Goal: Task Accomplishment & Management: Manage account settings

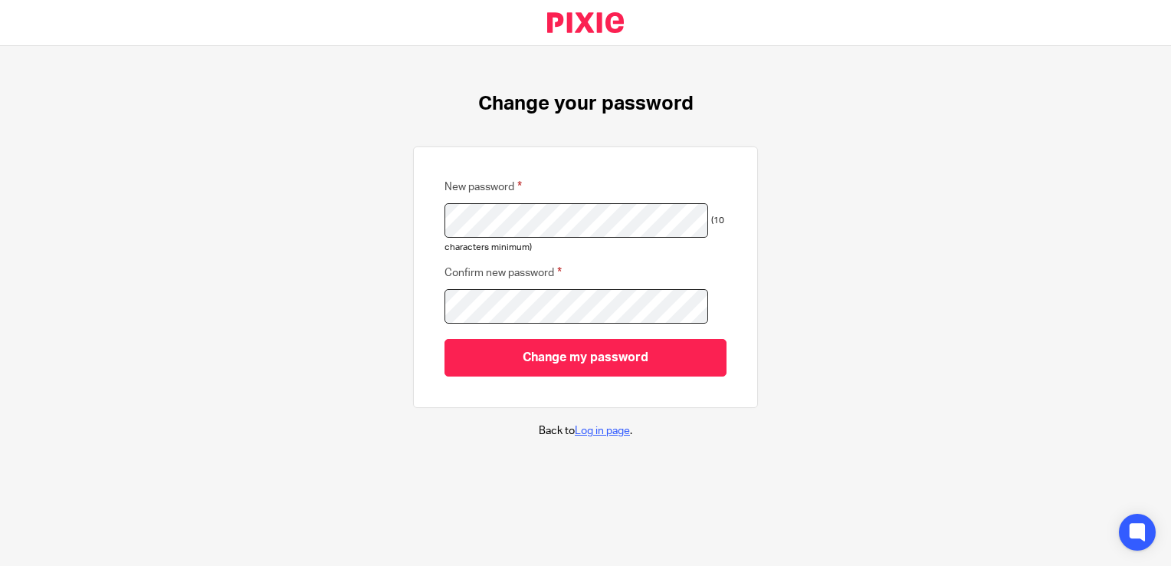
click at [583, 430] on link "Log in page" at bounding box center [602, 430] width 55 height 11
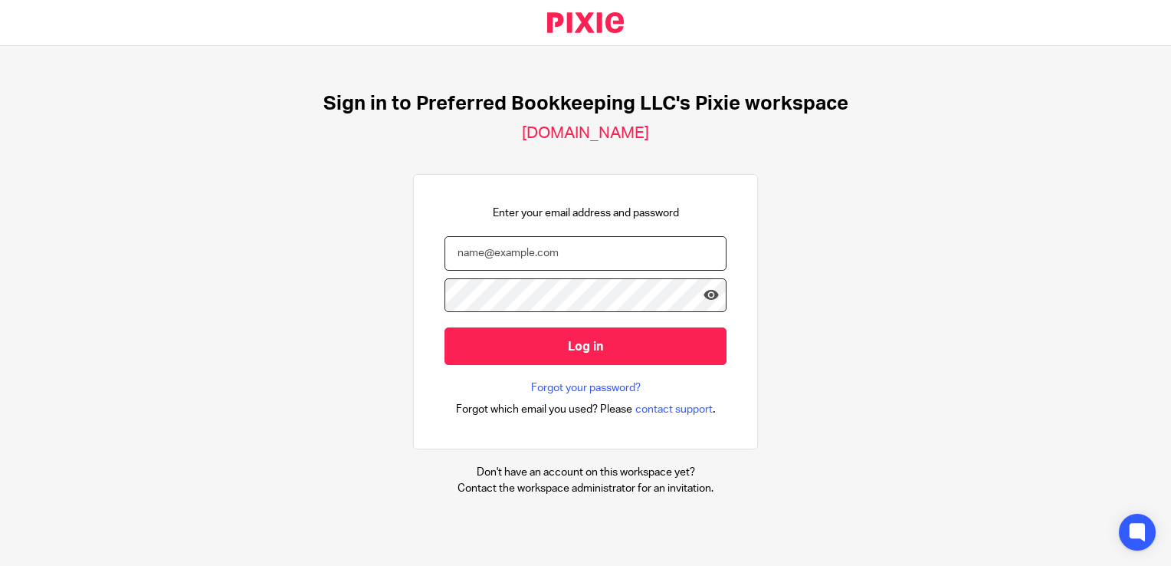
type input "carolyn@preferredbookkeeping.net"
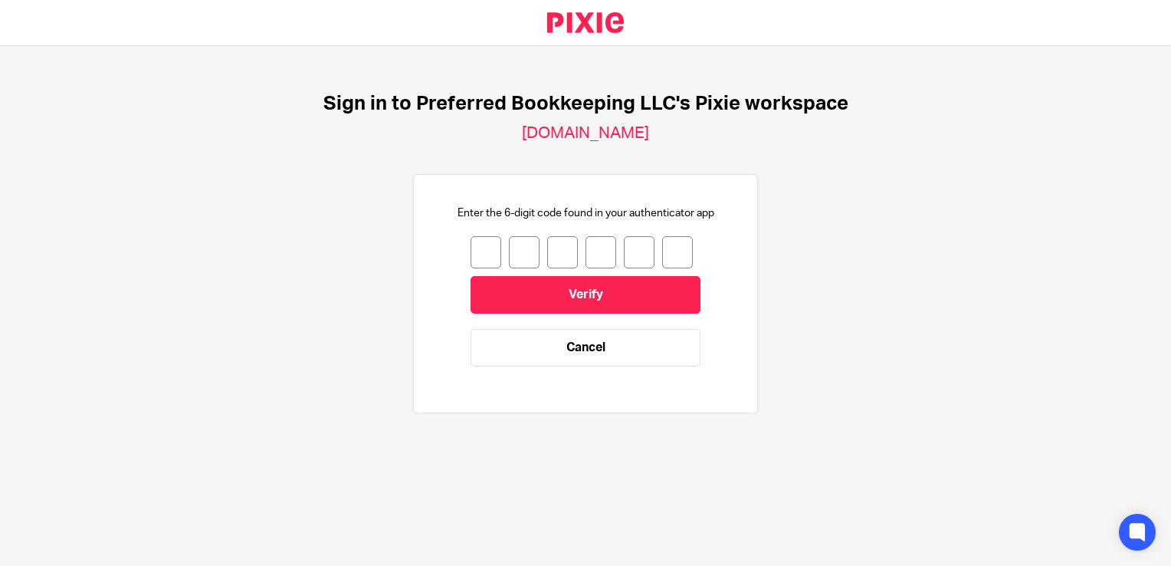
click at [471, 250] on input "number" at bounding box center [486, 252] width 31 height 32
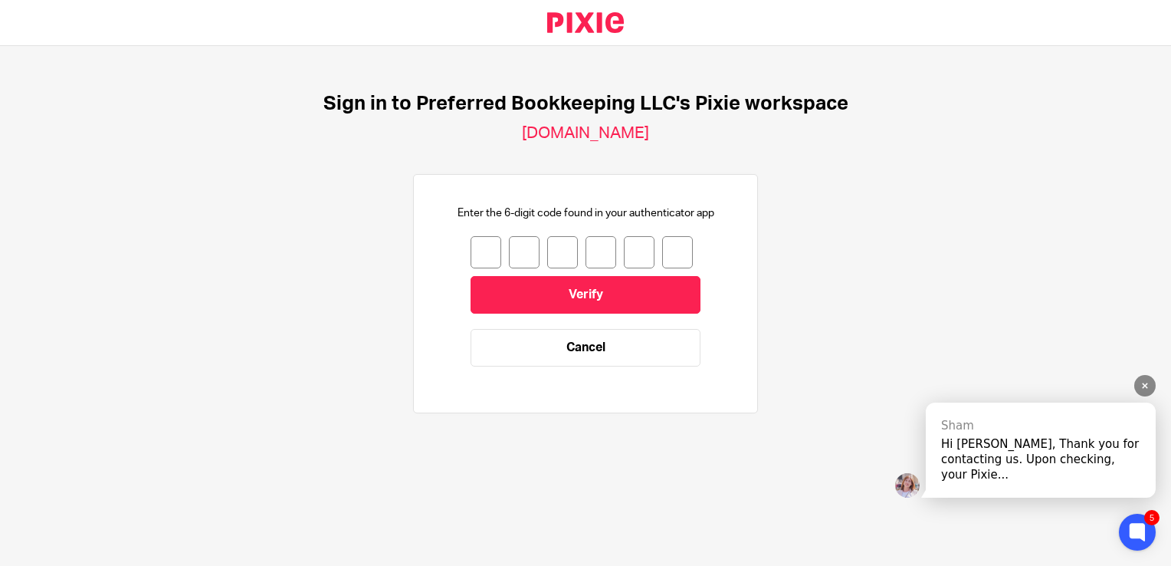
click at [1006, 467] on div "Hi [PERSON_NAME], Thank you for contacting us. Upon checking, your Pixie..." at bounding box center [1040, 459] width 199 height 46
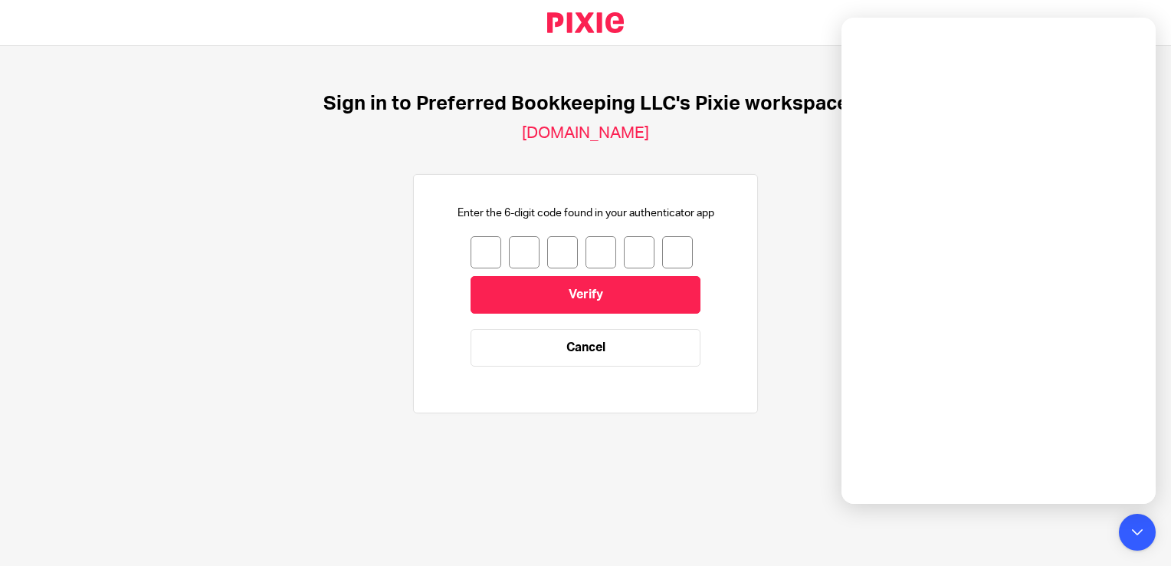
click at [477, 248] on input "number" at bounding box center [486, 252] width 31 height 32
type input "0"
type input "4"
type input "2"
type input "8"
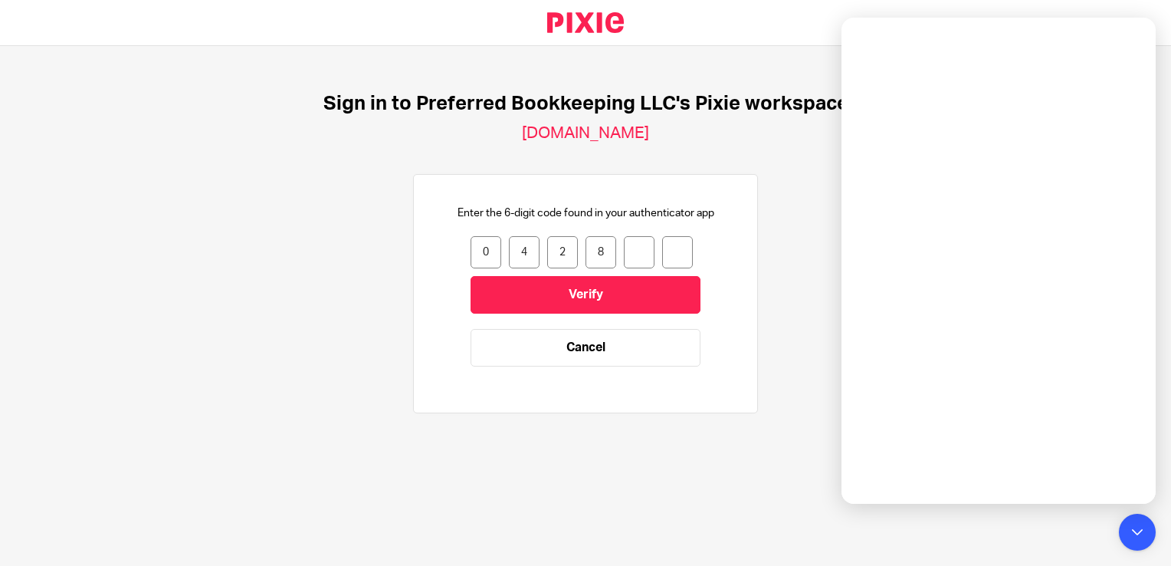
type input "8"
type input "1"
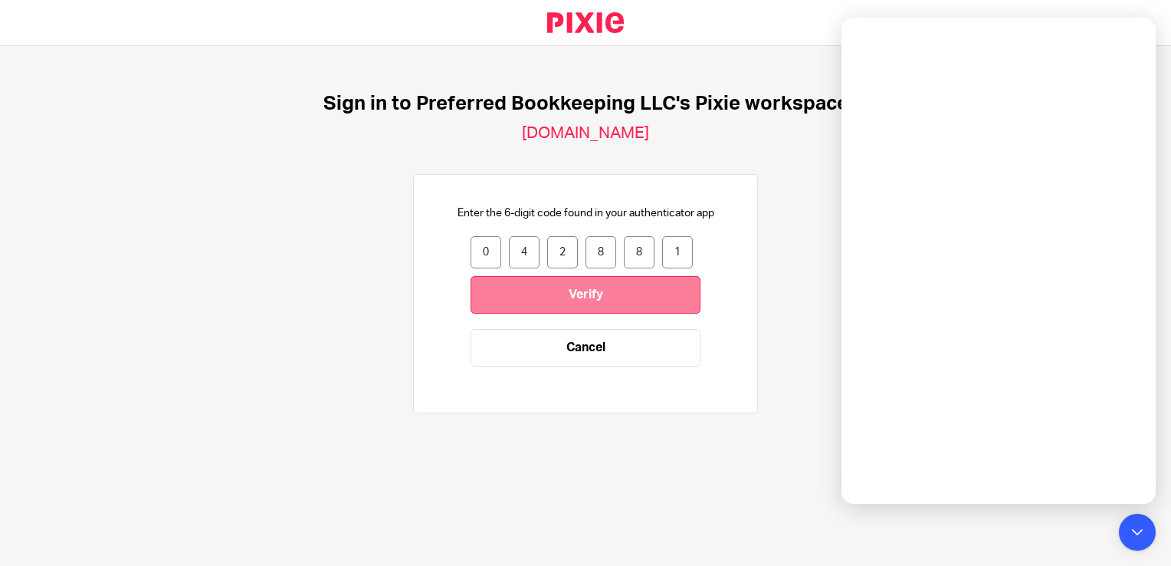
click at [589, 301] on input "Verify" at bounding box center [586, 295] width 230 height 38
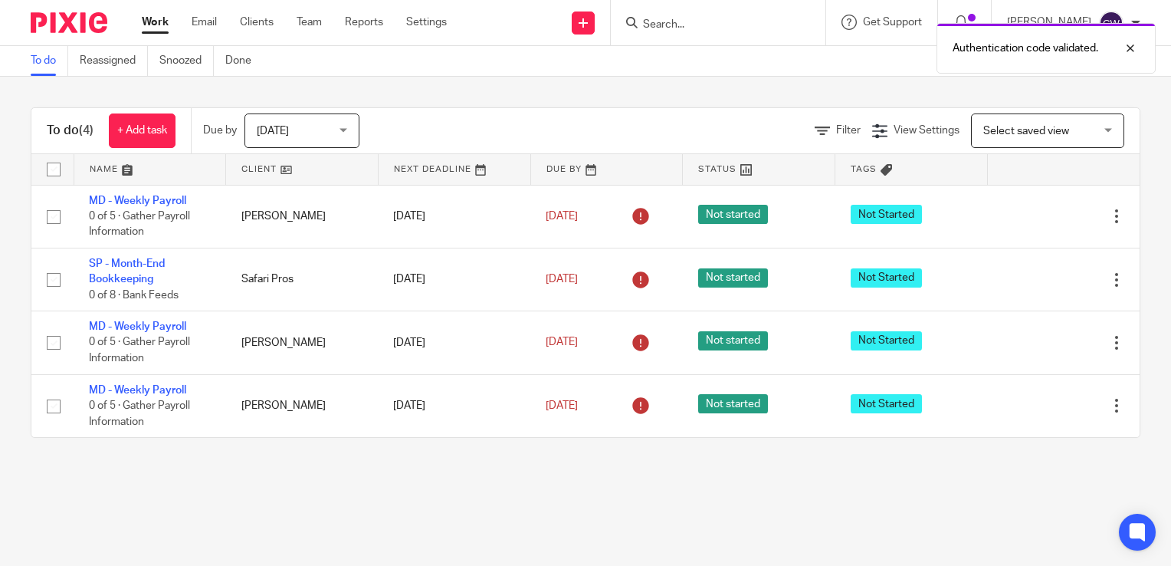
click at [49, 168] on input "checkbox" at bounding box center [53, 169] width 29 height 29
checkbox input "true"
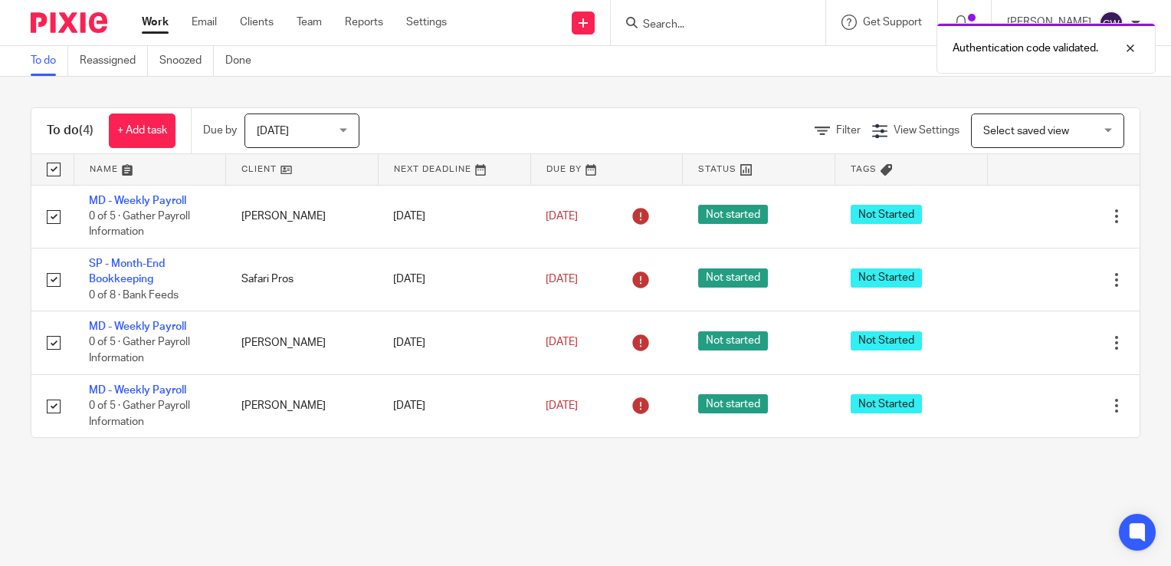
checkbox input "true"
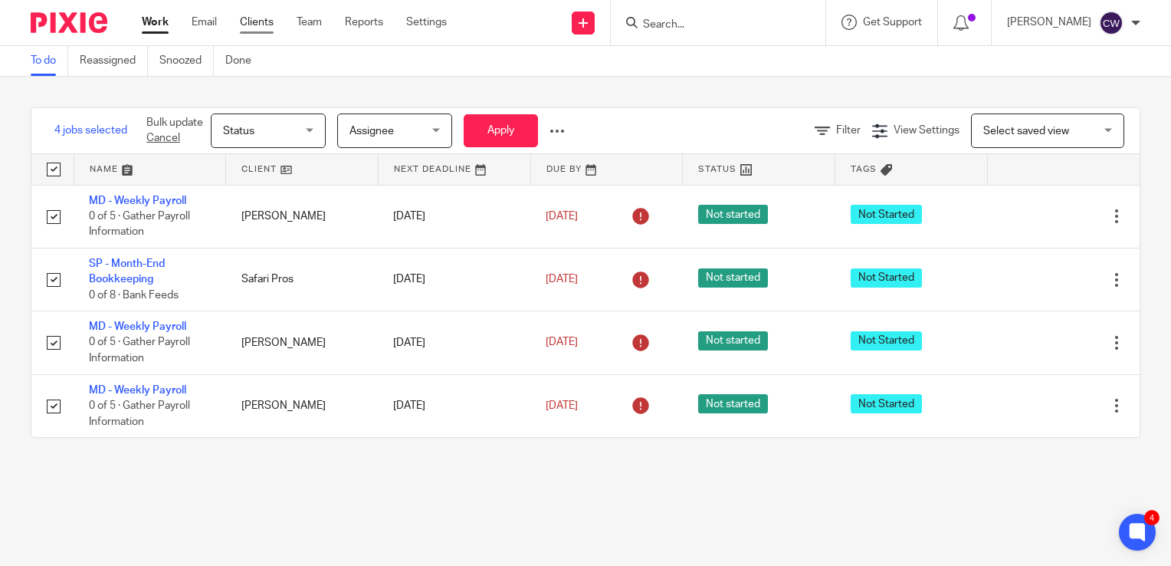
click at [255, 27] on link "Clients" at bounding box center [257, 22] width 34 height 15
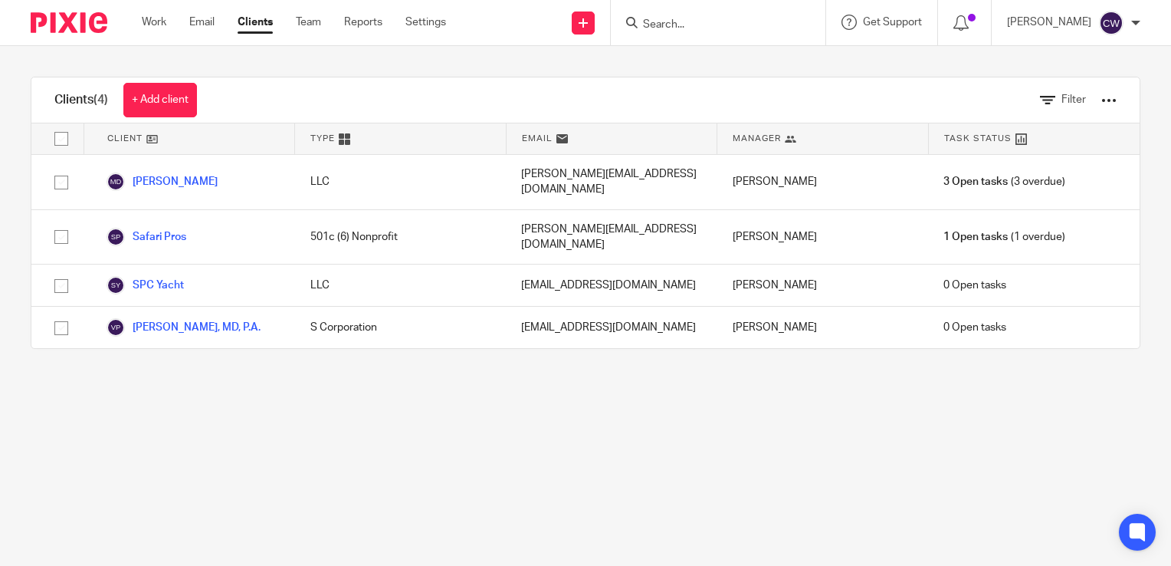
click at [61, 139] on input "checkbox" at bounding box center [61, 138] width 29 height 29
checkbox input "true"
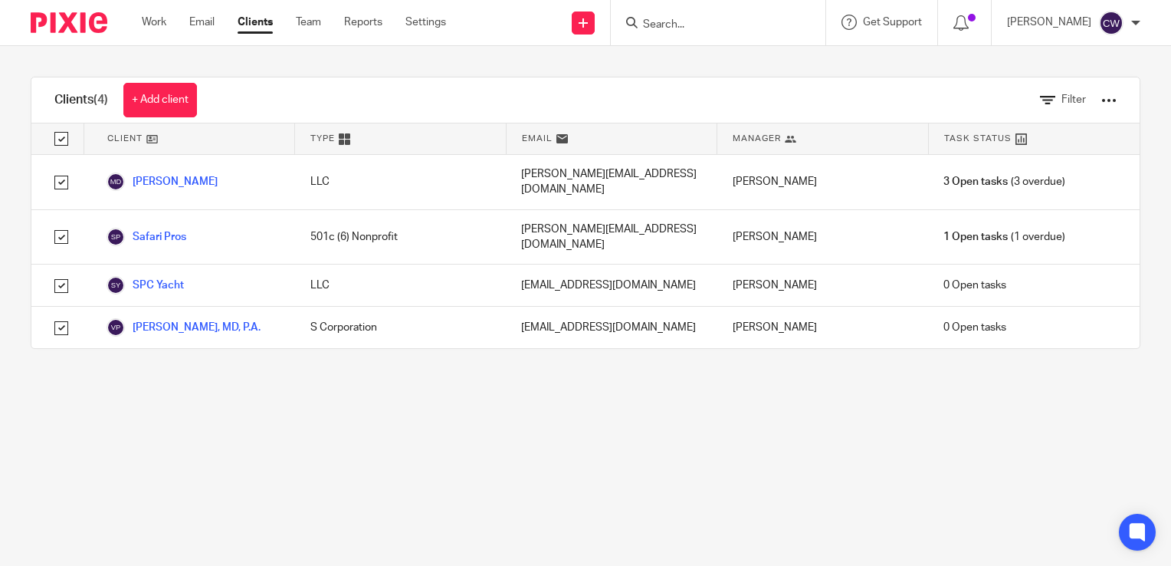
checkbox input "true"
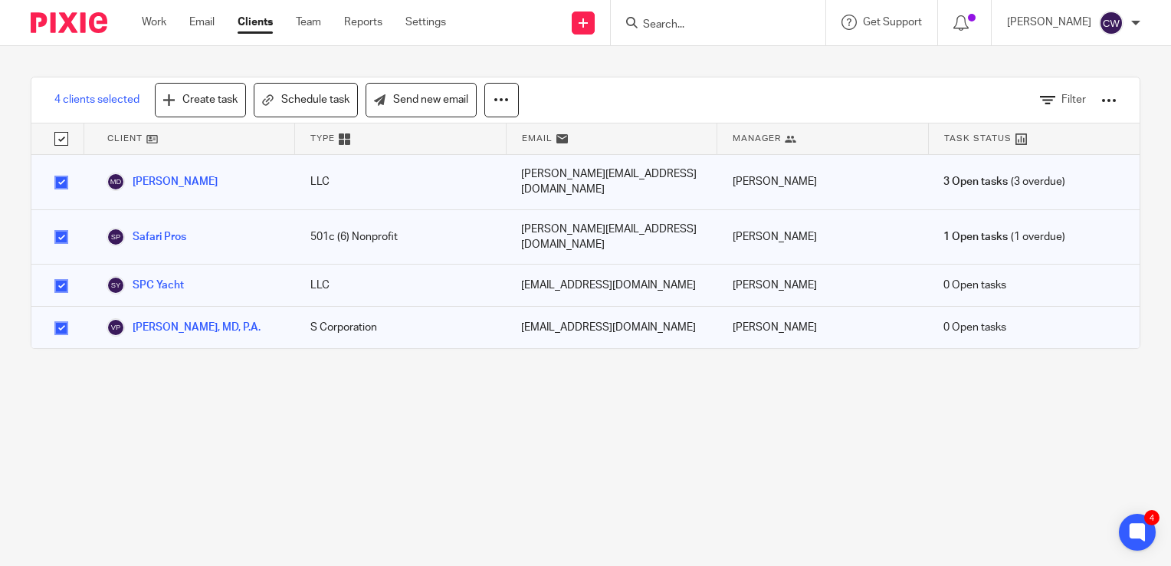
click at [1101, 103] on div at bounding box center [1108, 100] width 15 height 15
click at [500, 99] on icon at bounding box center [501, 99] width 15 height 15
click at [156, 20] on link "Work" at bounding box center [154, 22] width 25 height 15
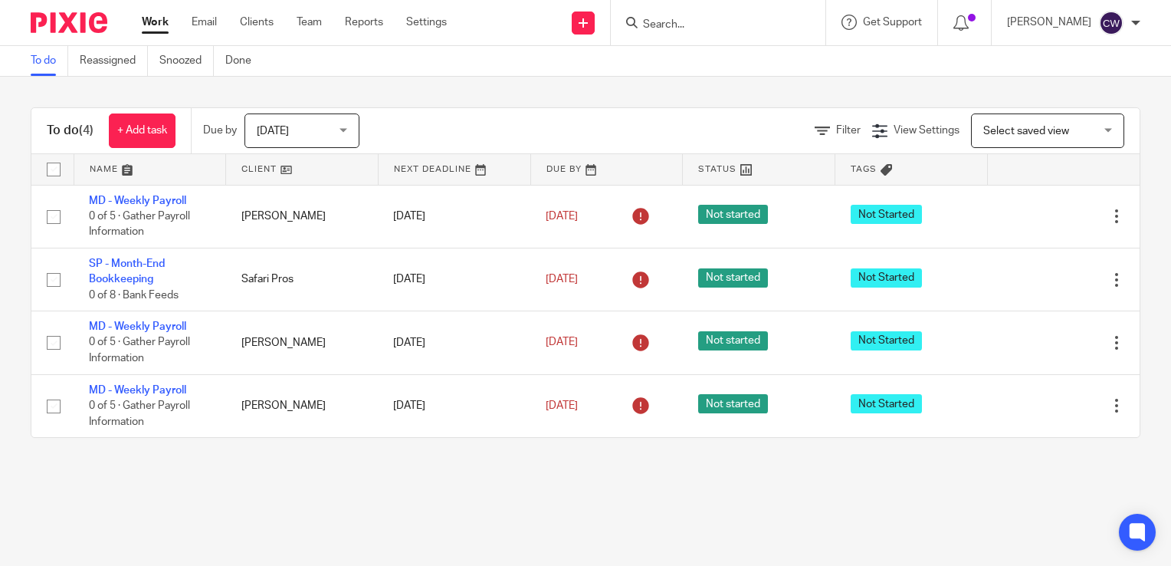
click at [52, 164] on input "checkbox" at bounding box center [53, 169] width 29 height 29
checkbox input "true"
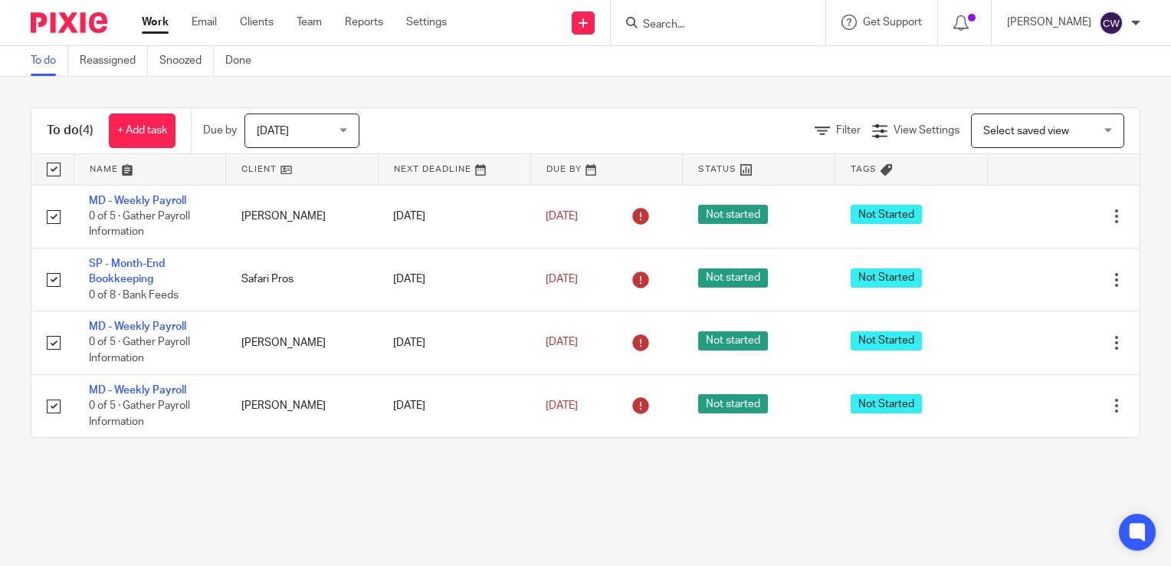
checkbox input "true"
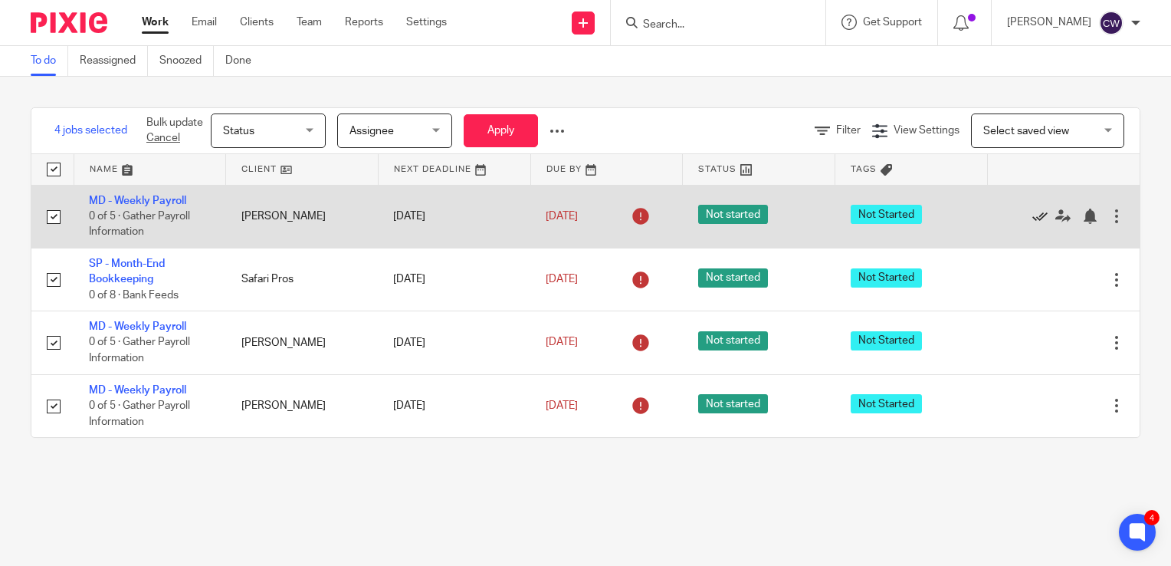
click at [1032, 216] on icon at bounding box center [1039, 215] width 15 height 15
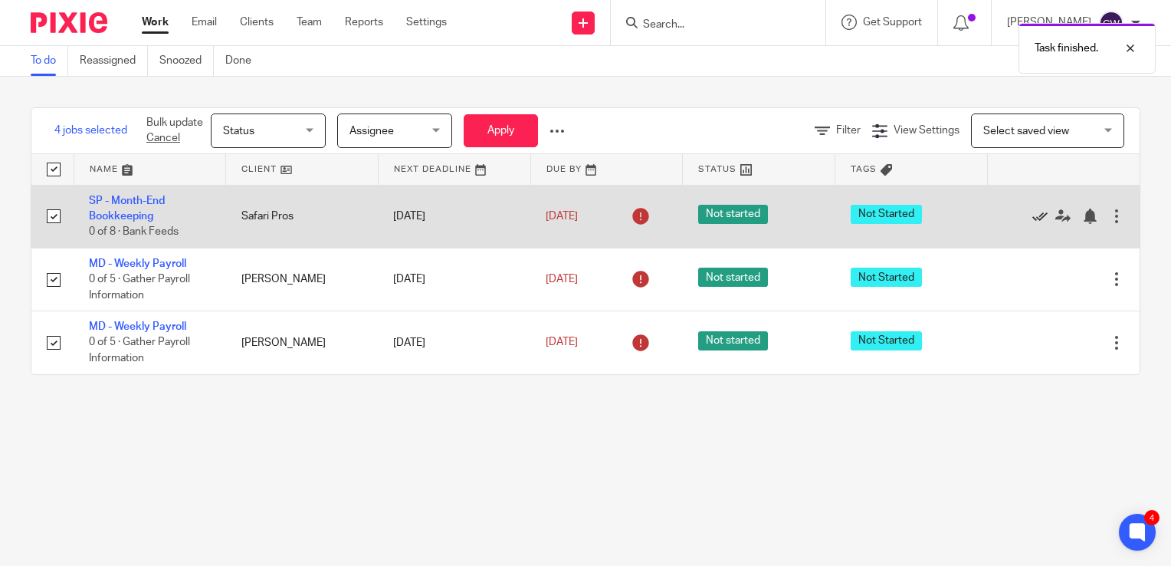
click at [1032, 216] on icon at bounding box center [1039, 215] width 15 height 15
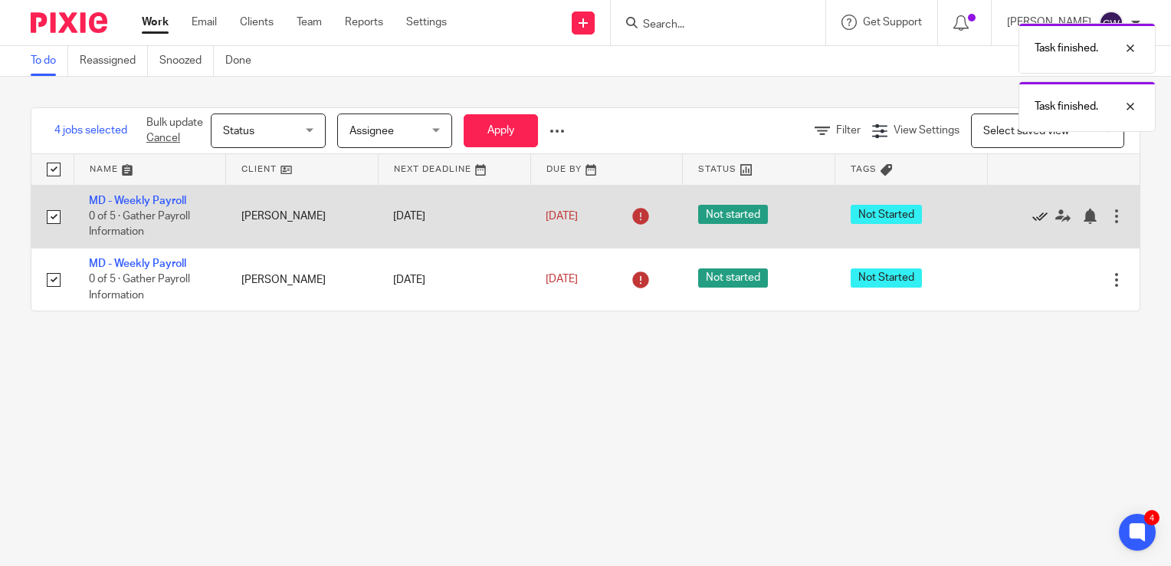
click at [1032, 216] on icon at bounding box center [1039, 215] width 15 height 15
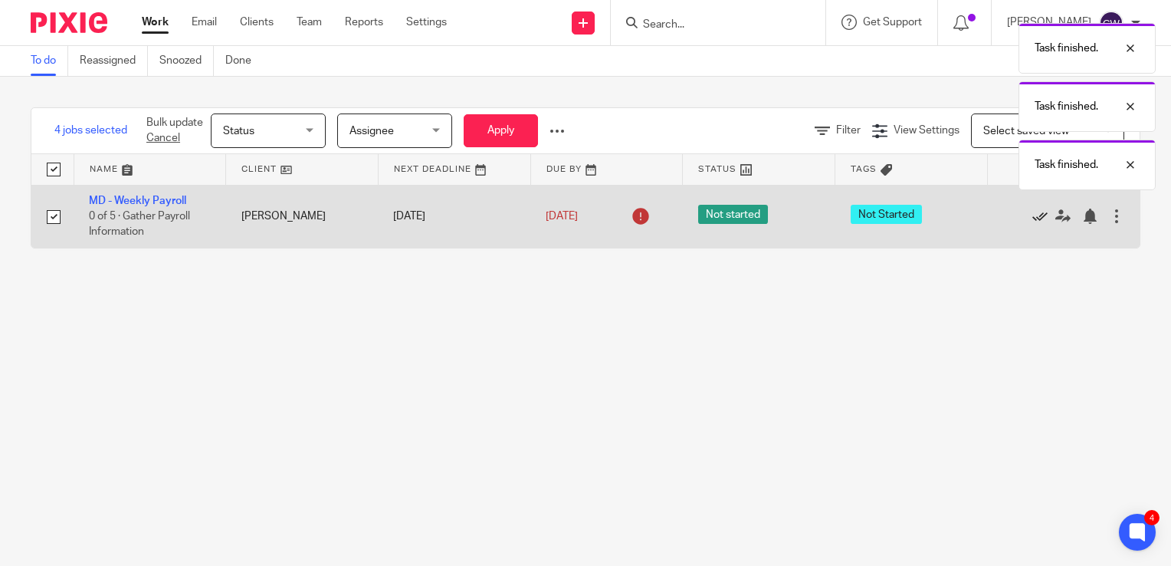
click at [1032, 216] on icon at bounding box center [1039, 215] width 15 height 15
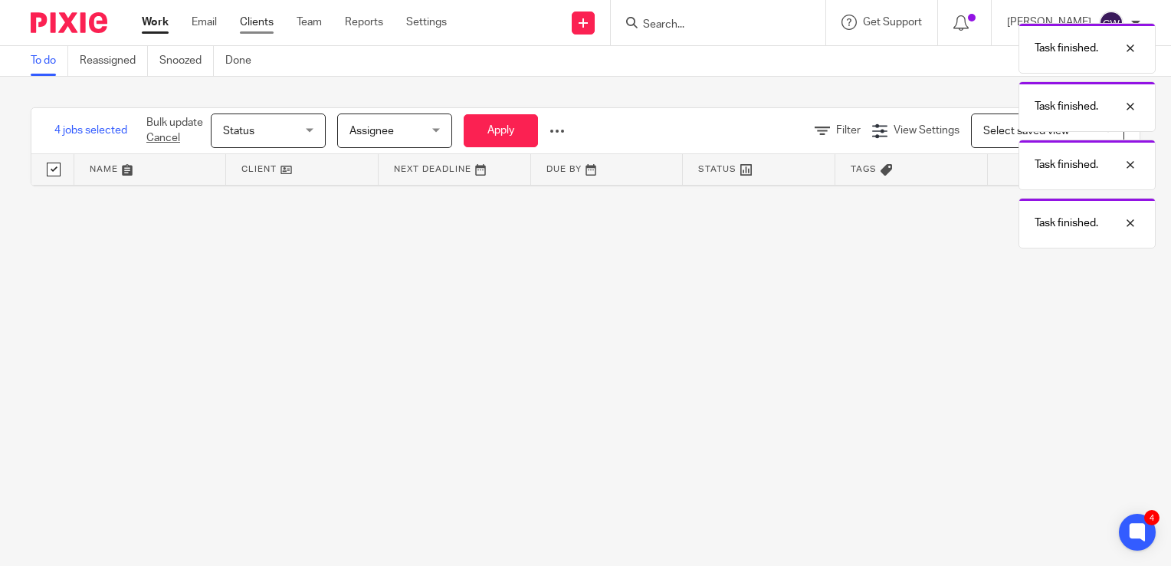
click at [261, 24] on link "Clients" at bounding box center [257, 22] width 34 height 15
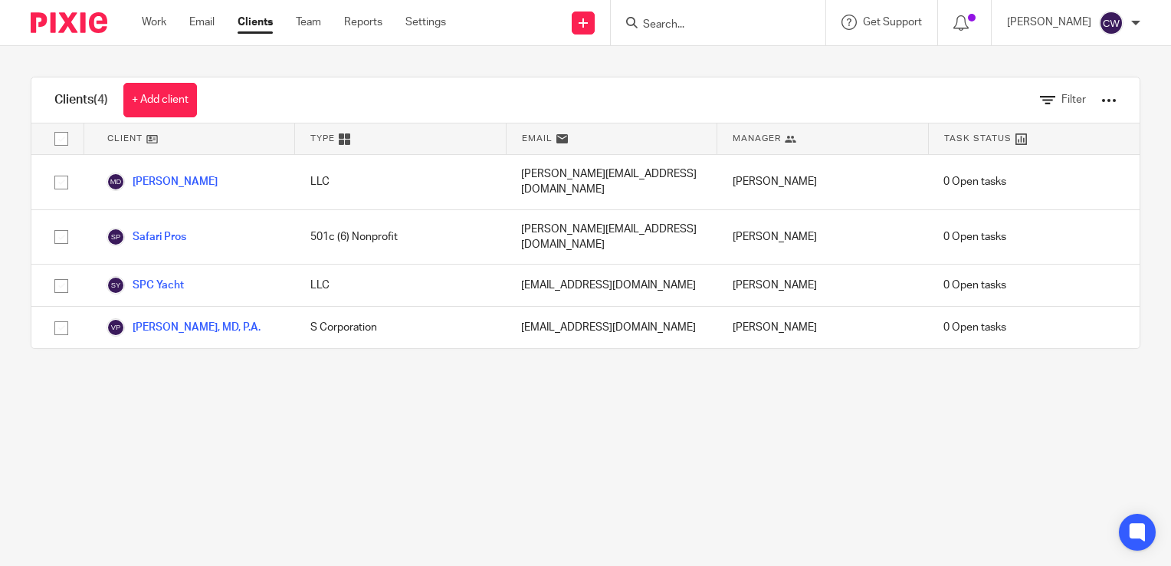
click at [58, 134] on input "checkbox" at bounding box center [61, 138] width 29 height 29
checkbox input "true"
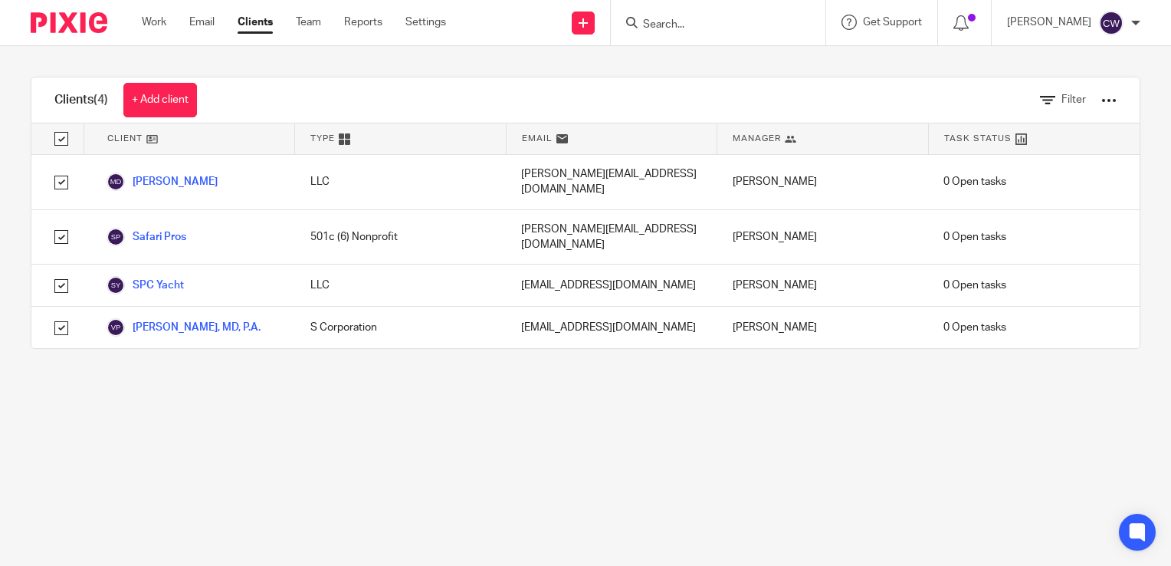
checkbox input "true"
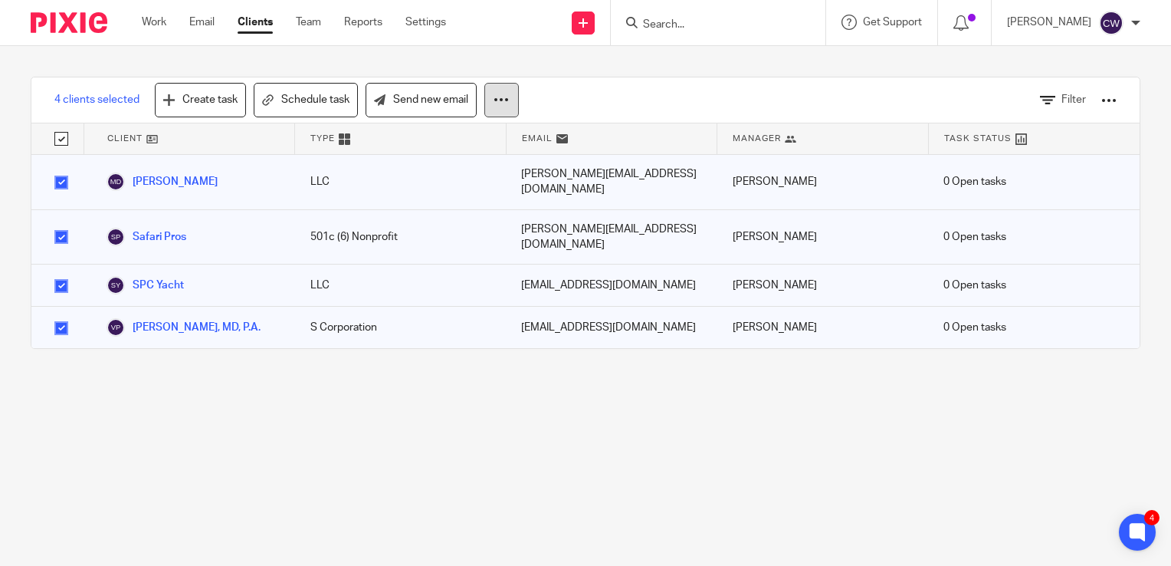
click at [494, 103] on icon at bounding box center [501, 99] width 15 height 15
click at [492, 103] on button at bounding box center [501, 100] width 34 height 34
click at [1101, 101] on div at bounding box center [1108, 100] width 15 height 15
click at [510, 96] on button at bounding box center [501, 100] width 34 height 34
click at [474, 162] on button "Archive" at bounding box center [456, 166] width 103 height 21
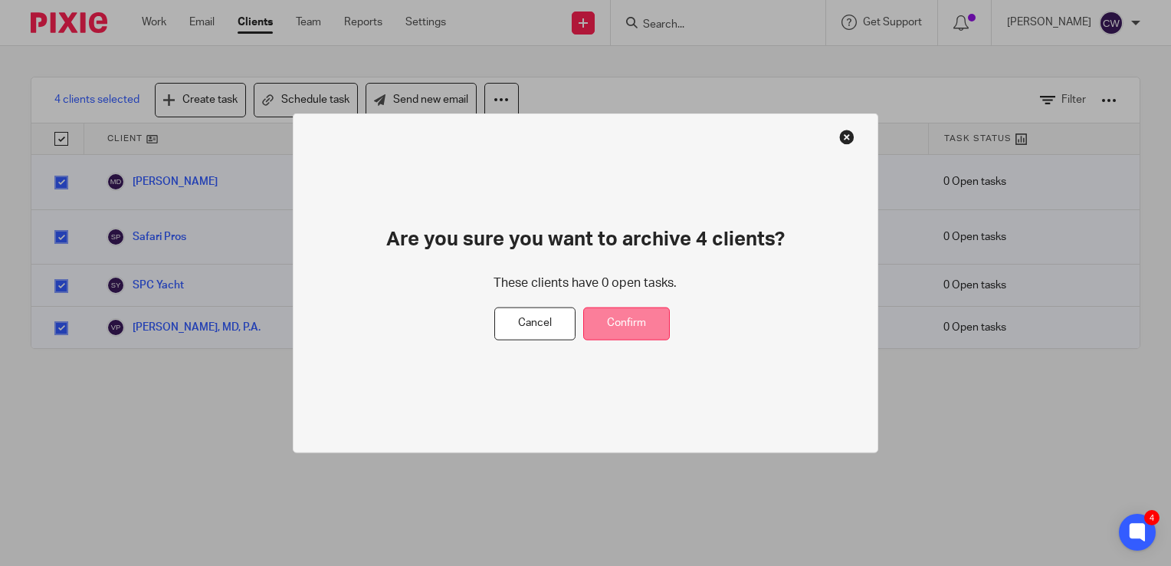
click at [622, 323] on button "Confirm" at bounding box center [626, 323] width 87 height 33
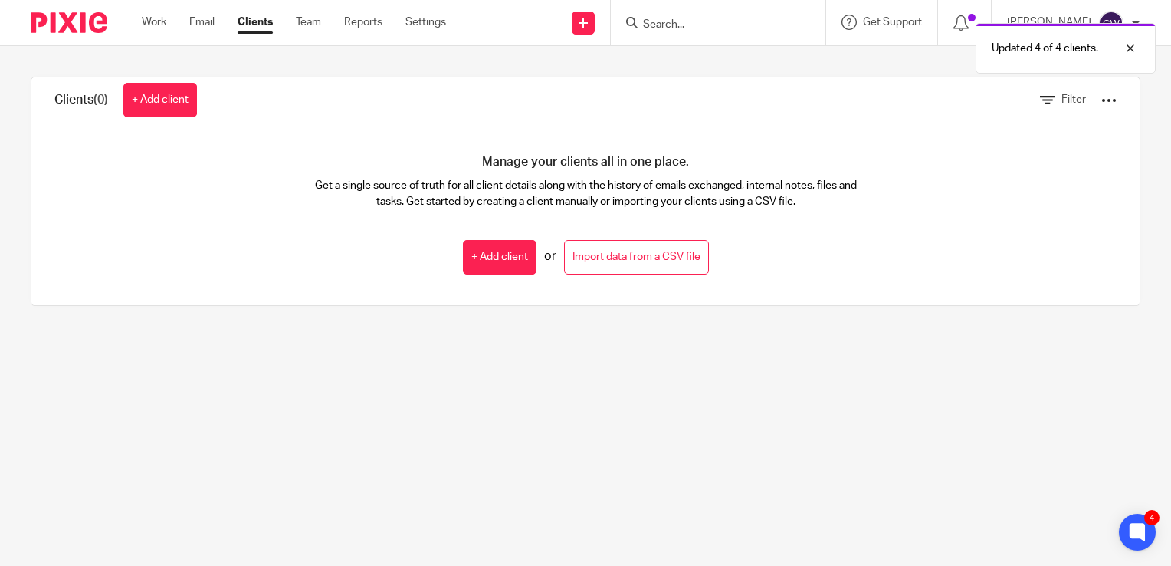
click at [291, 93] on div "Clients (0) + Add client Filter" at bounding box center [585, 100] width 1108 height 46
click at [86, 101] on h1 "Clients (0)" at bounding box center [81, 100] width 54 height 16
click at [1134, 22] on div at bounding box center [1135, 22] width 9 height 9
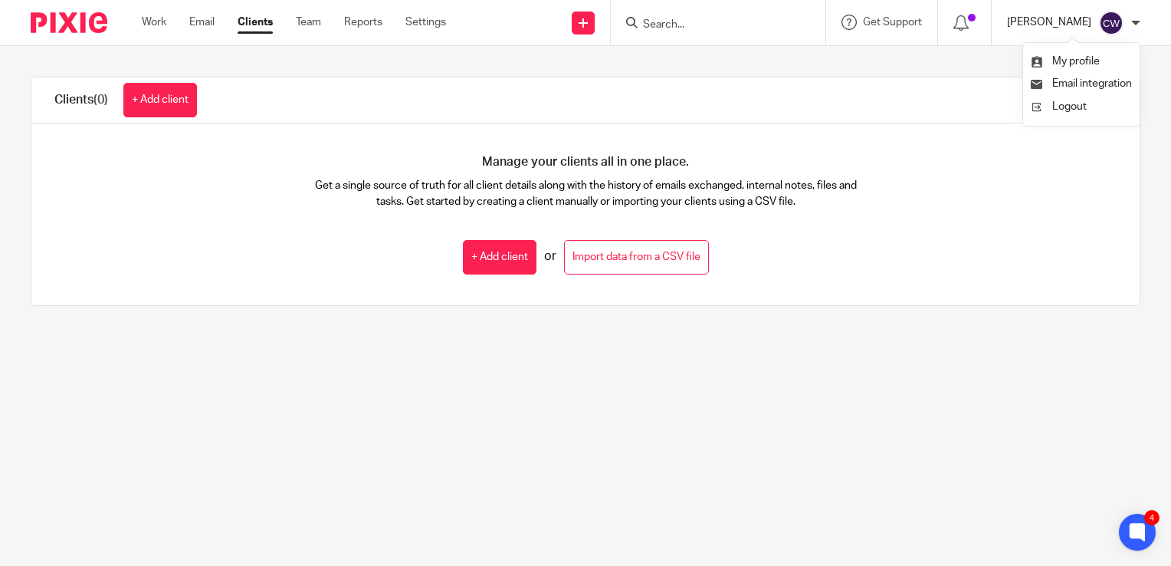
click at [1012, 20] on p "[PERSON_NAME]" at bounding box center [1049, 22] width 84 height 15
click at [1136, 19] on div at bounding box center [1135, 22] width 9 height 9
click at [796, 120] on div "Clients (0) + Add client Filter" at bounding box center [585, 100] width 1108 height 46
click at [965, 26] on icon at bounding box center [960, 22] width 15 height 15
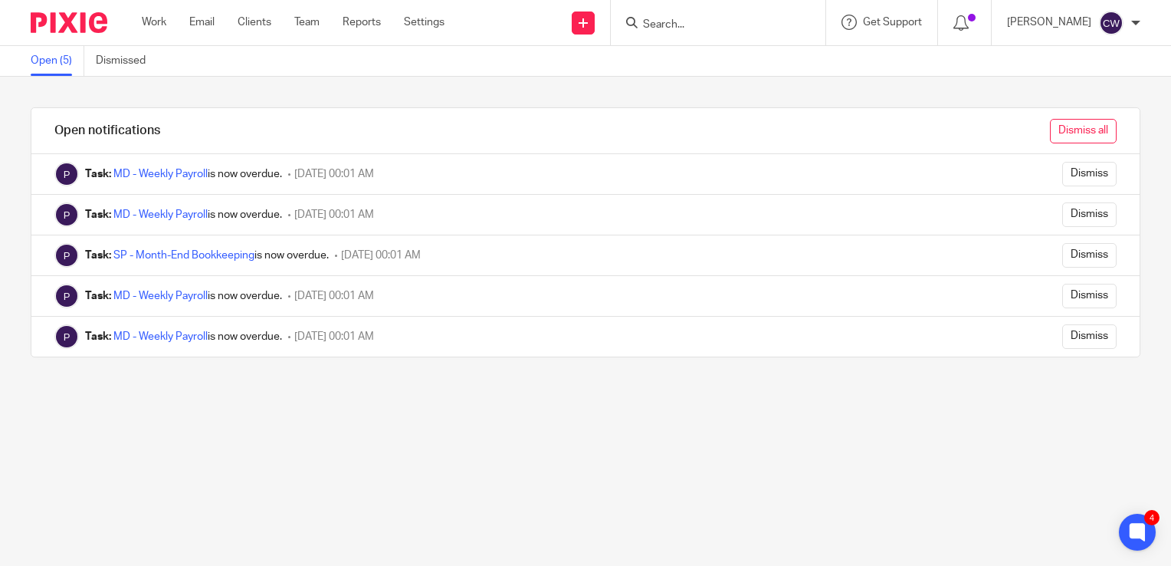
click at [1067, 130] on input "Dismiss all" at bounding box center [1083, 131] width 67 height 25
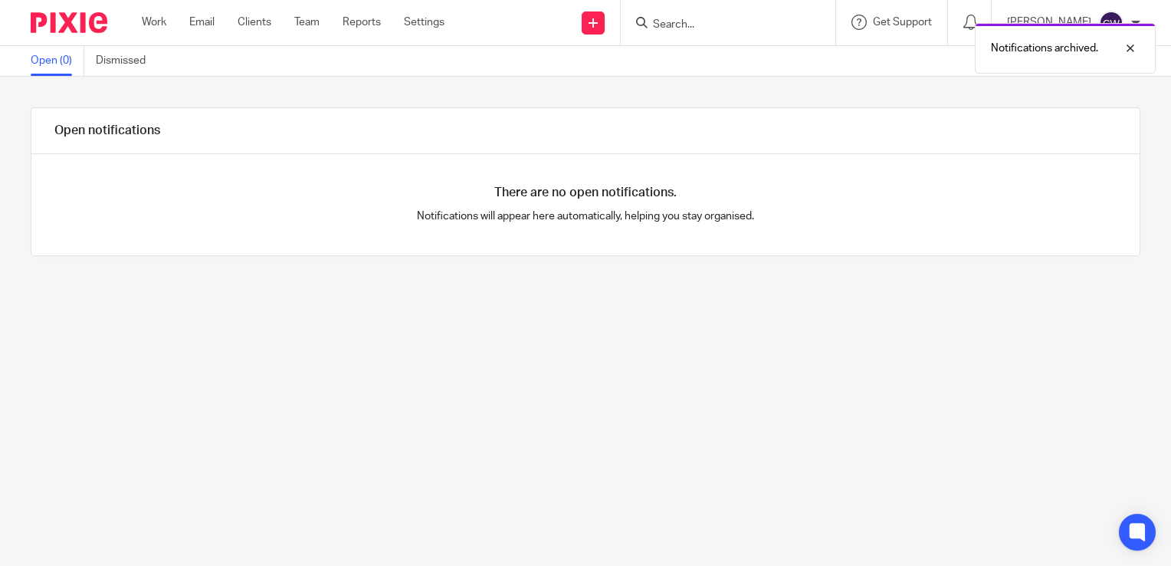
click at [896, 98] on div "Open notifications There are no open notifications. Notifications will appear h…" at bounding box center [585, 321] width 1171 height 489
click at [418, 19] on link "Settings" at bounding box center [424, 22] width 41 height 15
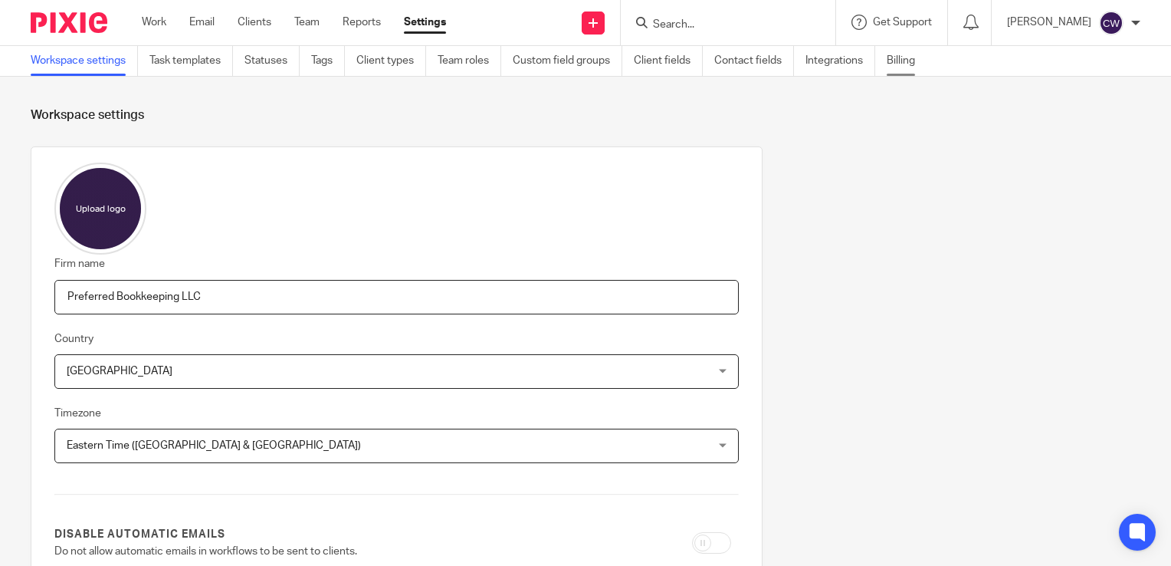
click at [907, 61] on link "Billing" at bounding box center [907, 61] width 40 height 30
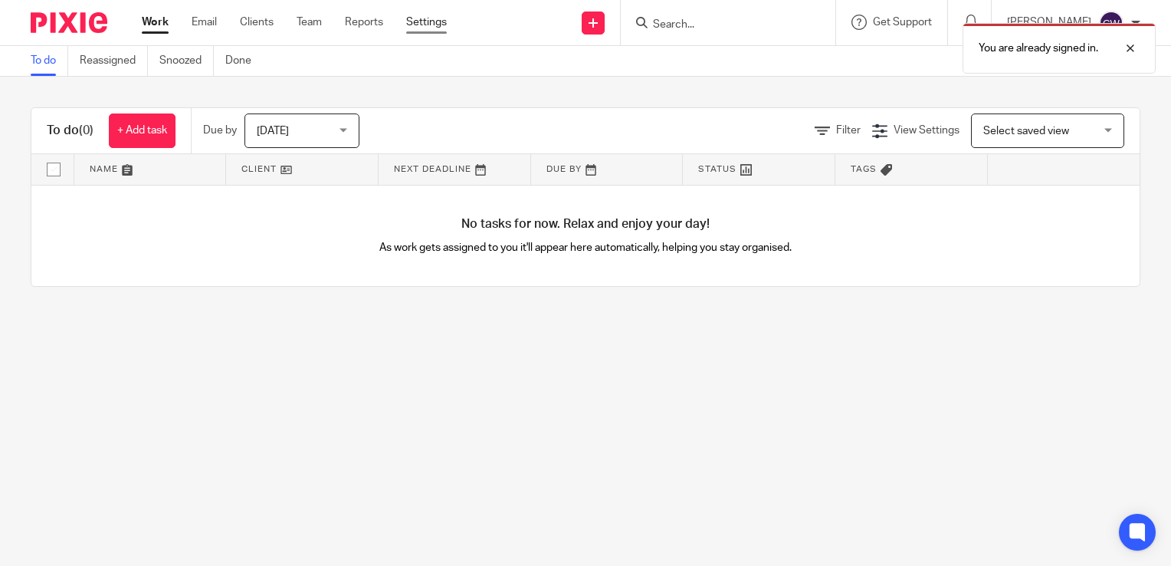
click at [425, 22] on link "Settings" at bounding box center [426, 22] width 41 height 15
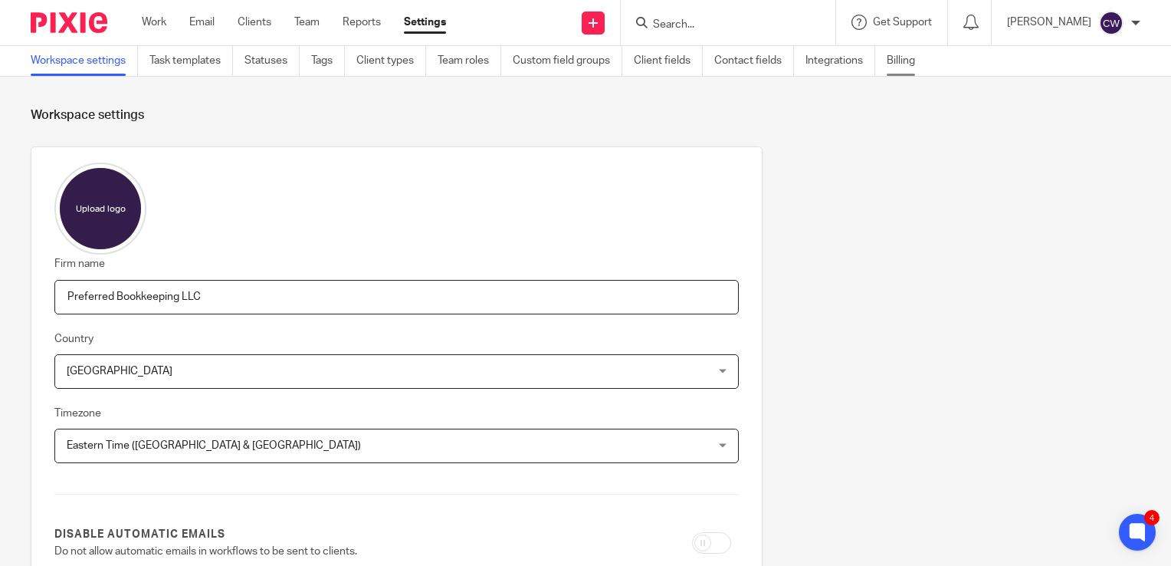
click at [904, 60] on link "Billing" at bounding box center [907, 61] width 40 height 30
click at [1138, 527] on icon at bounding box center [1136, 531] width 11 height 11
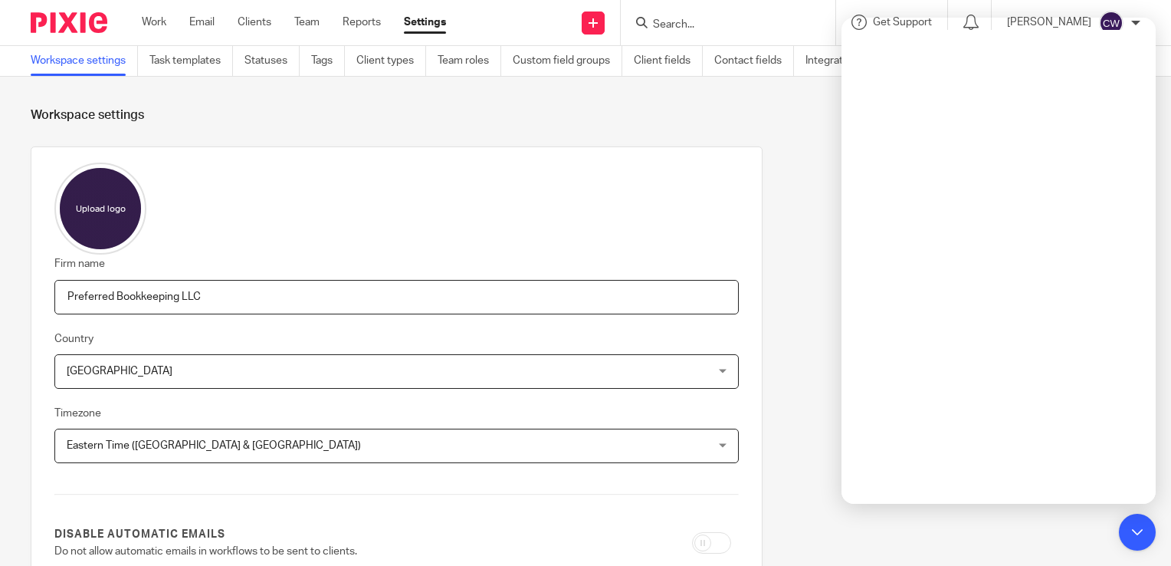
click at [430, 23] on link "Settings" at bounding box center [425, 22] width 42 height 15
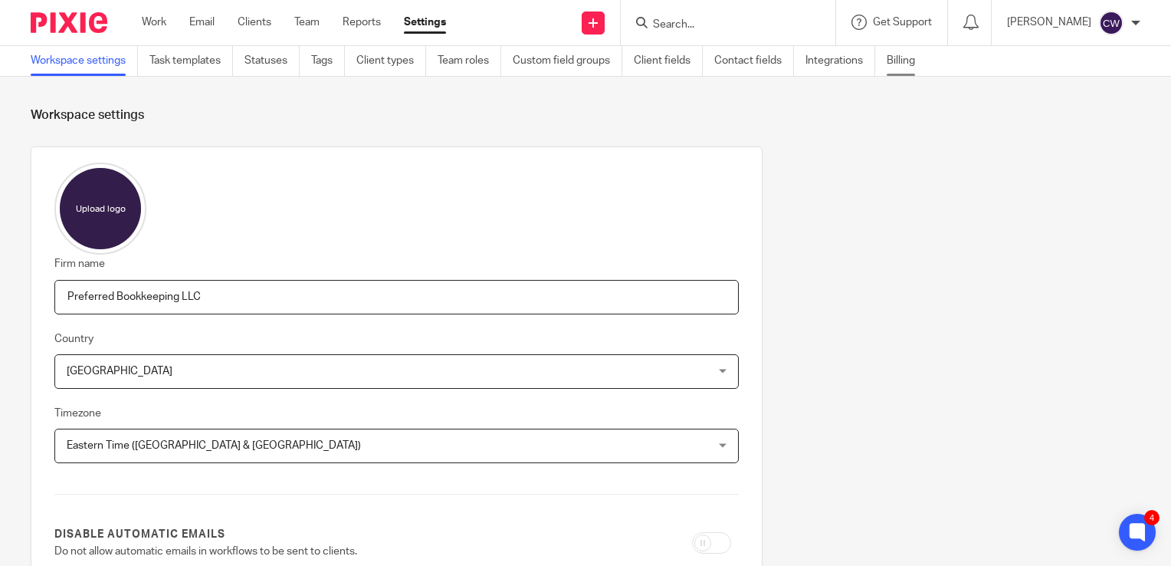
click at [908, 60] on link "Billing" at bounding box center [907, 61] width 40 height 30
click at [1142, 524] on icon at bounding box center [1137, 532] width 17 height 20
click at [1134, 533] on icon at bounding box center [1136, 531] width 11 height 11
click at [915, 63] on link "Billing" at bounding box center [907, 61] width 40 height 30
